Goal: Find specific page/section: Find specific page/section

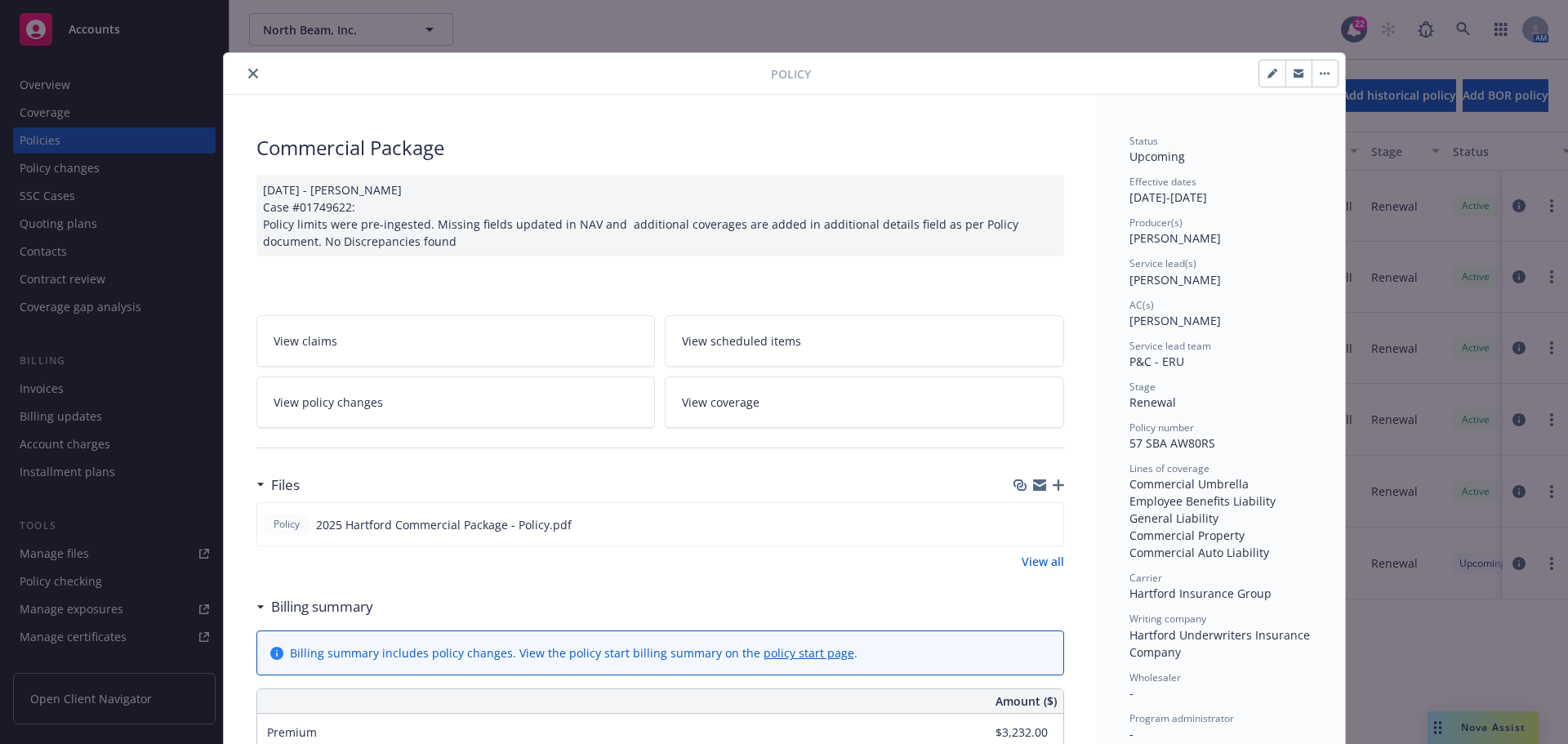
click at [248, 77] on icon "close" at bounding box center [253, 73] width 10 height 10
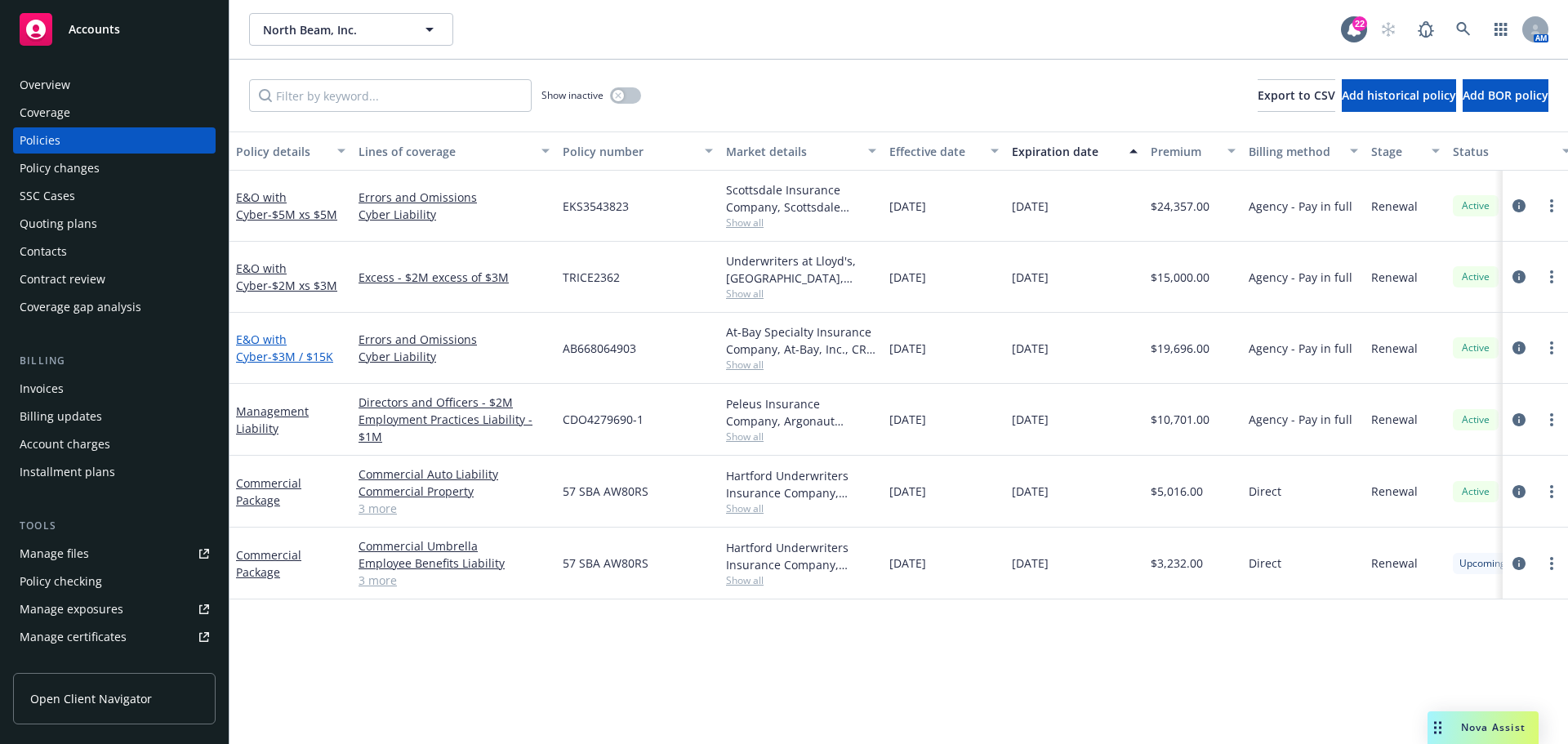
click at [288, 360] on span "- $3M / $15K" at bounding box center [300, 356] width 65 height 16
